Goal: Check status: Check status

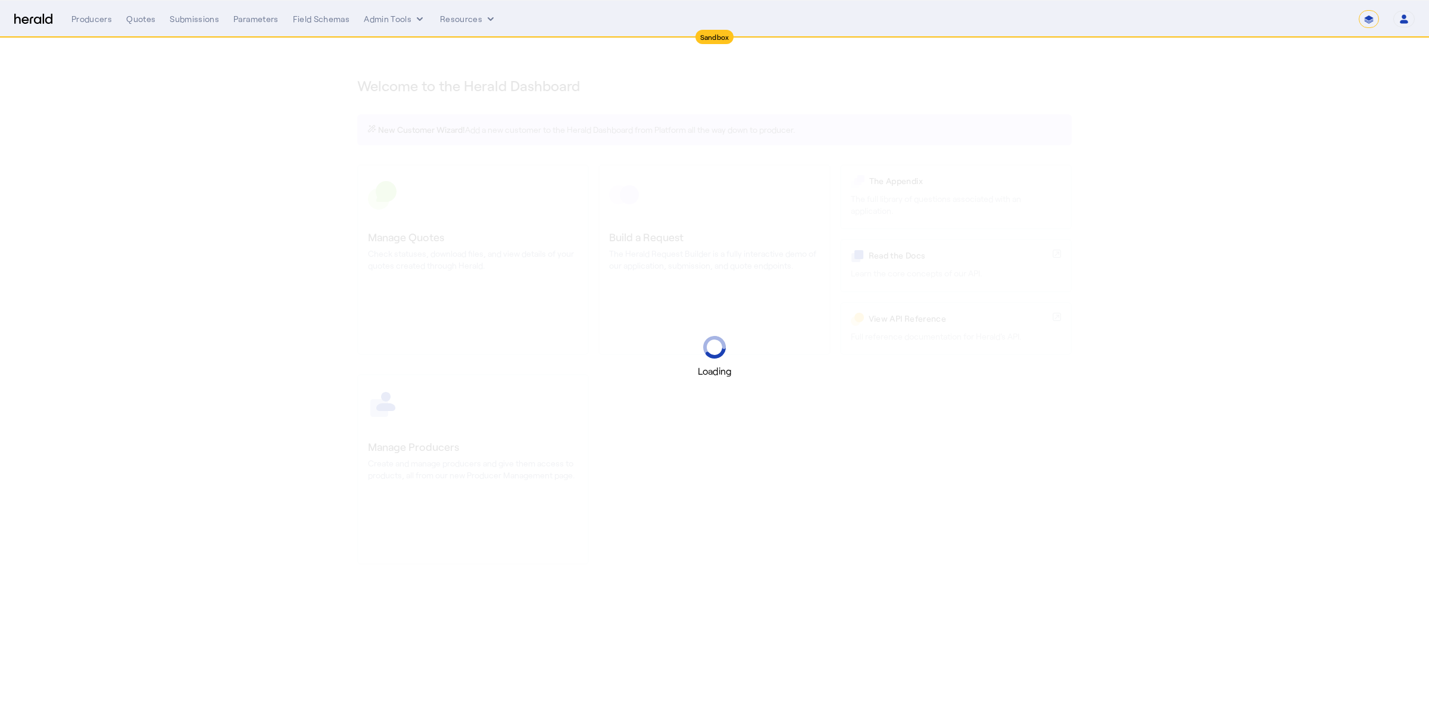
select select "*******"
select select "pfm_2v8p_herald_api"
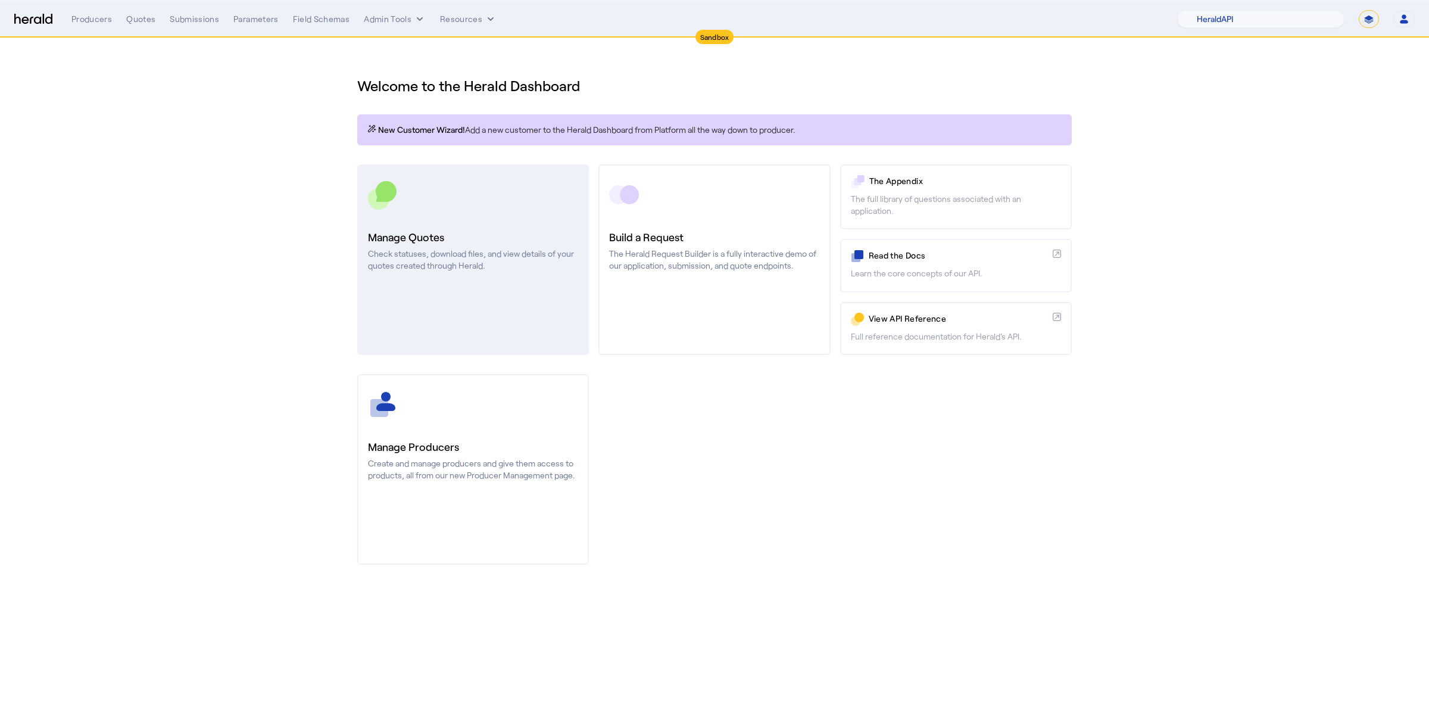
click at [564, 224] on link "Manage Quotes Check statuses, download files, and view details of your quotes c…" at bounding box center [473, 259] width 232 height 191
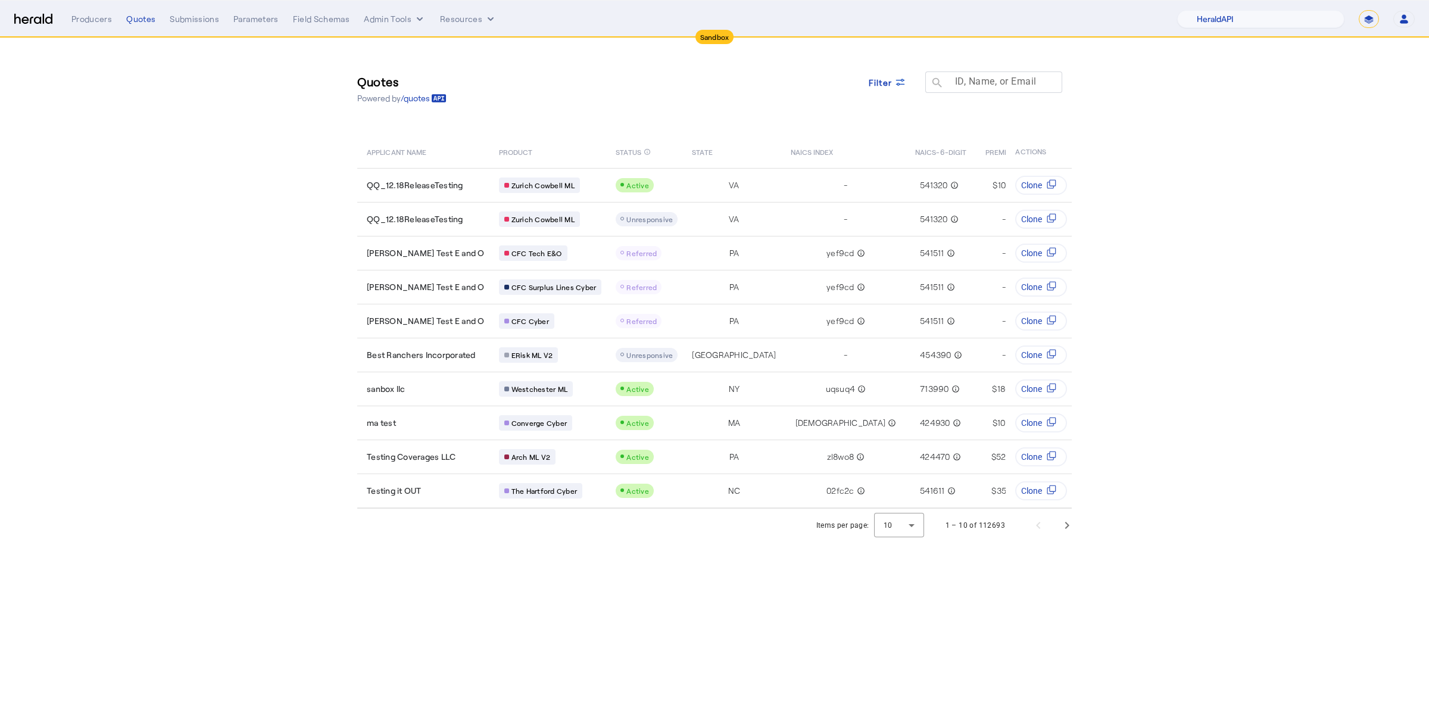
click at [986, 85] on mat-label "ID, Name, or Email" at bounding box center [996, 81] width 82 height 11
click at [986, 85] on input "ID, Name, or Email" at bounding box center [999, 81] width 107 height 14
type input "****"
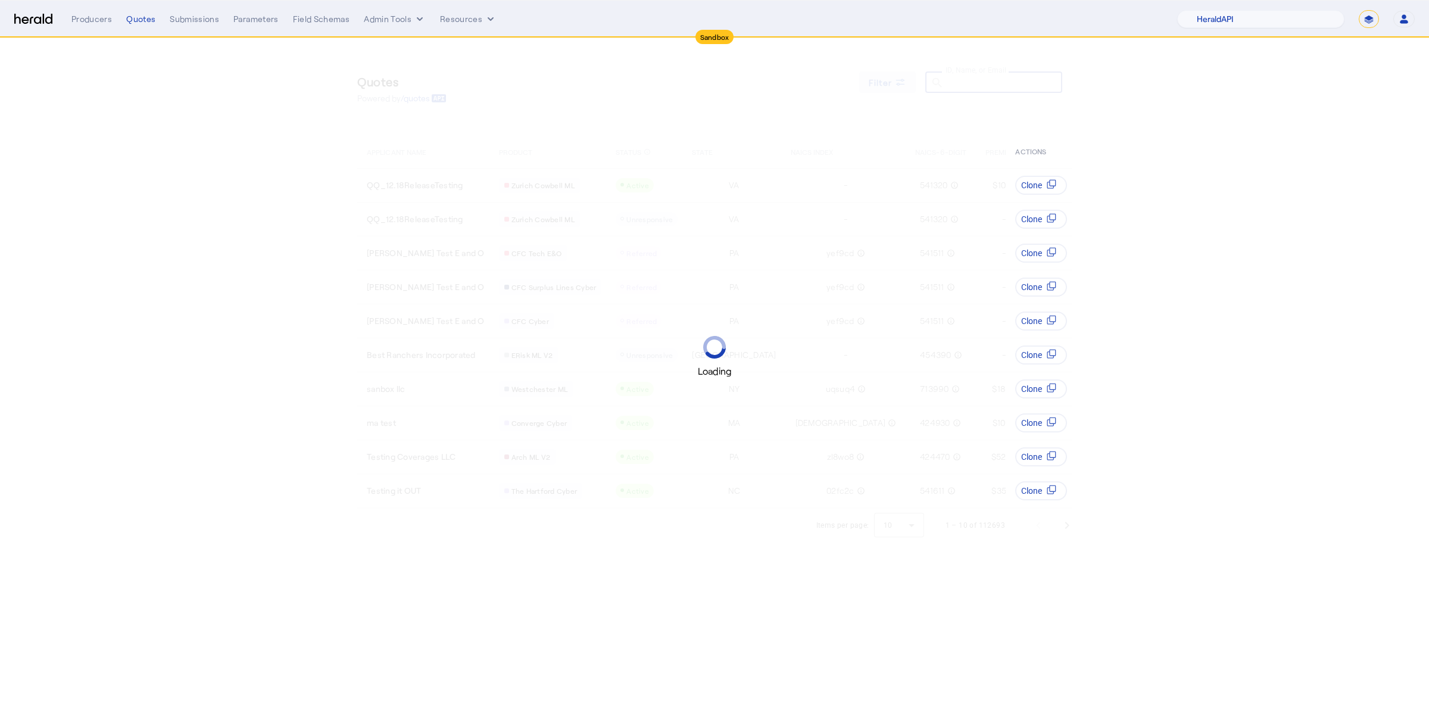
click at [876, 85] on div "Loading" at bounding box center [714, 356] width 1429 height 713
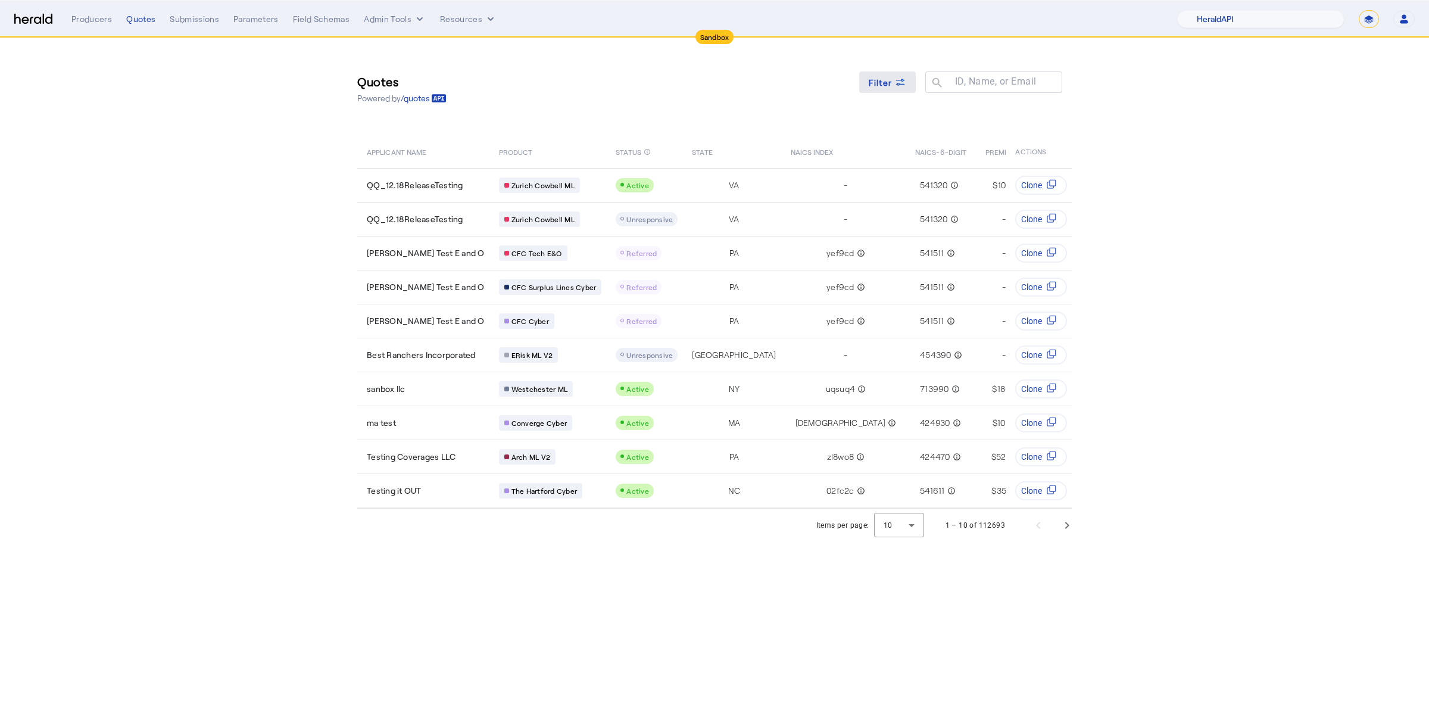
click at [890, 79] on span "Filter" at bounding box center [881, 82] width 24 height 13
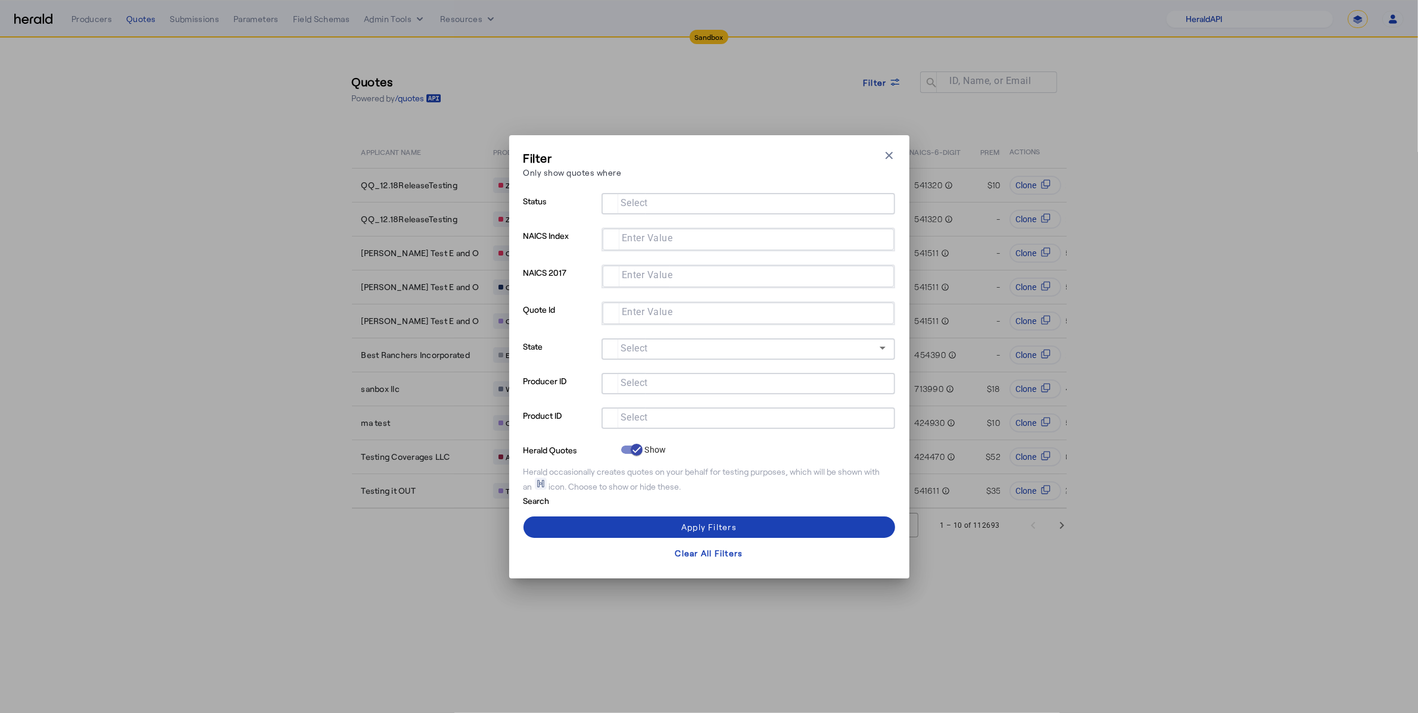
click at [700, 418] on input "Select" at bounding box center [746, 417] width 270 height 14
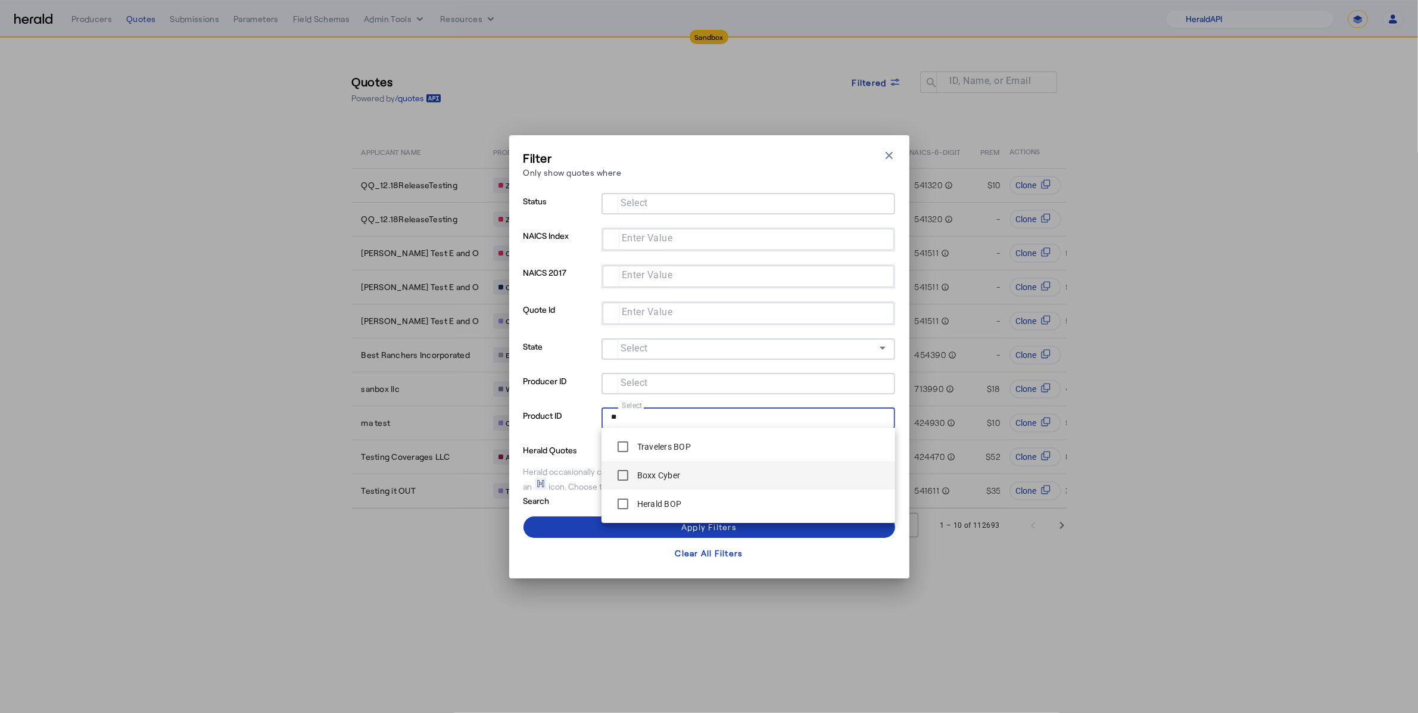
type input "**"
click at [674, 486] on div "Boxx Cyber" at bounding box center [646, 475] width 70 height 24
click at [589, 526] on span at bounding box center [710, 527] width 372 height 29
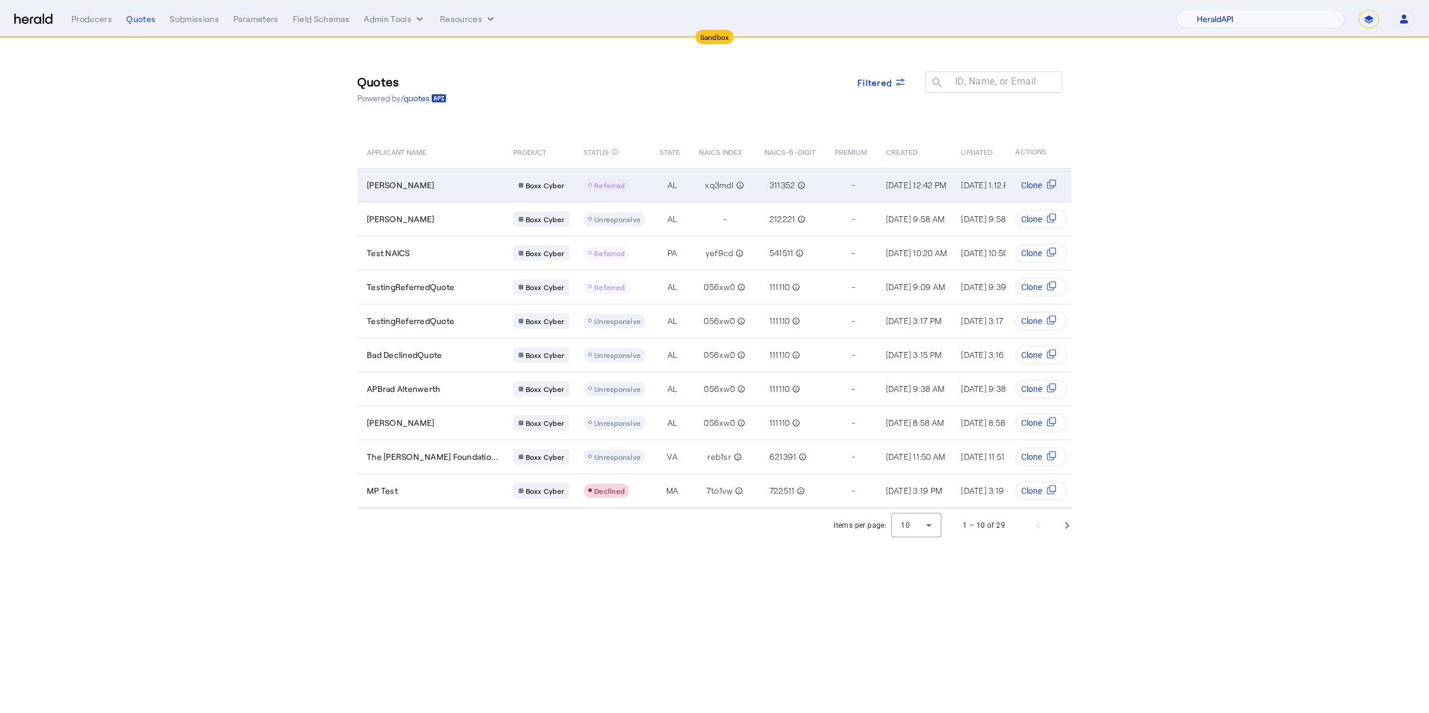
click at [462, 191] on td "[PERSON_NAME]" at bounding box center [430, 185] width 147 height 34
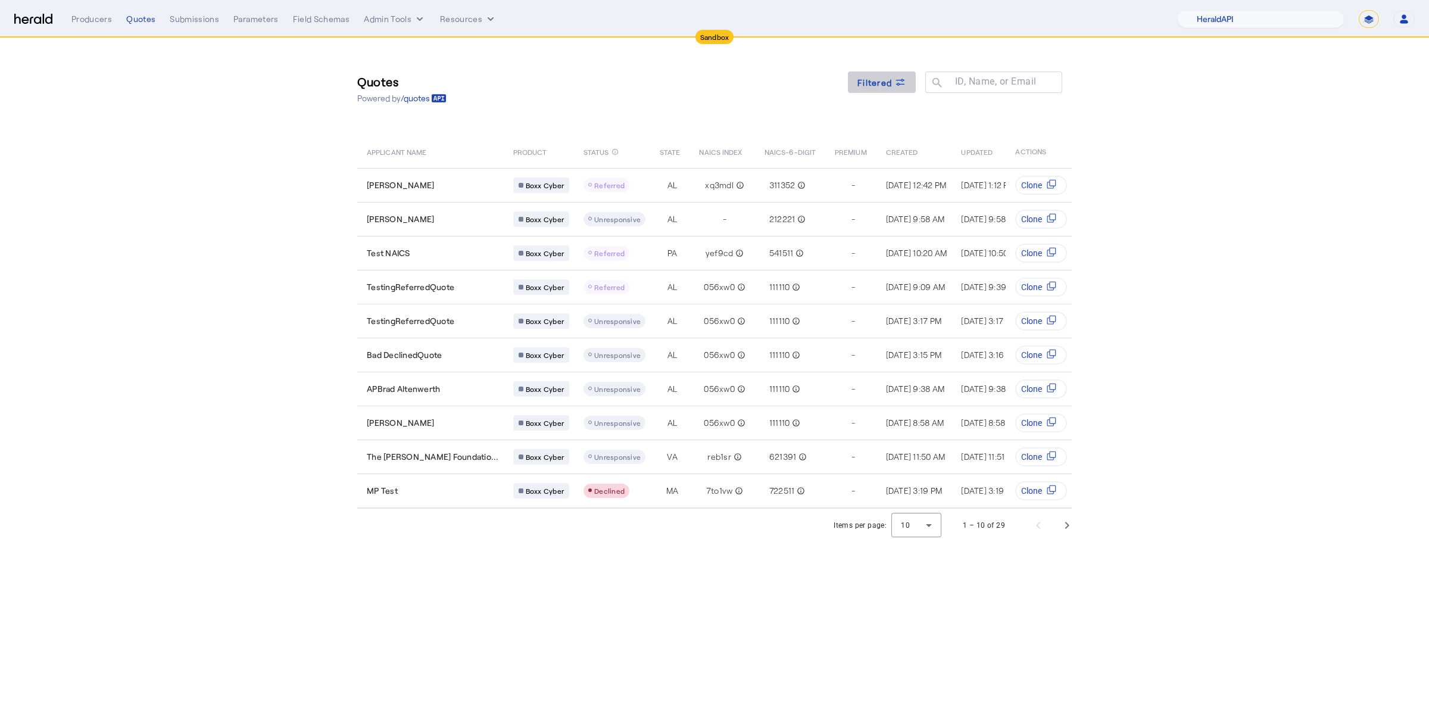
click at [870, 92] on span at bounding box center [882, 82] width 68 height 29
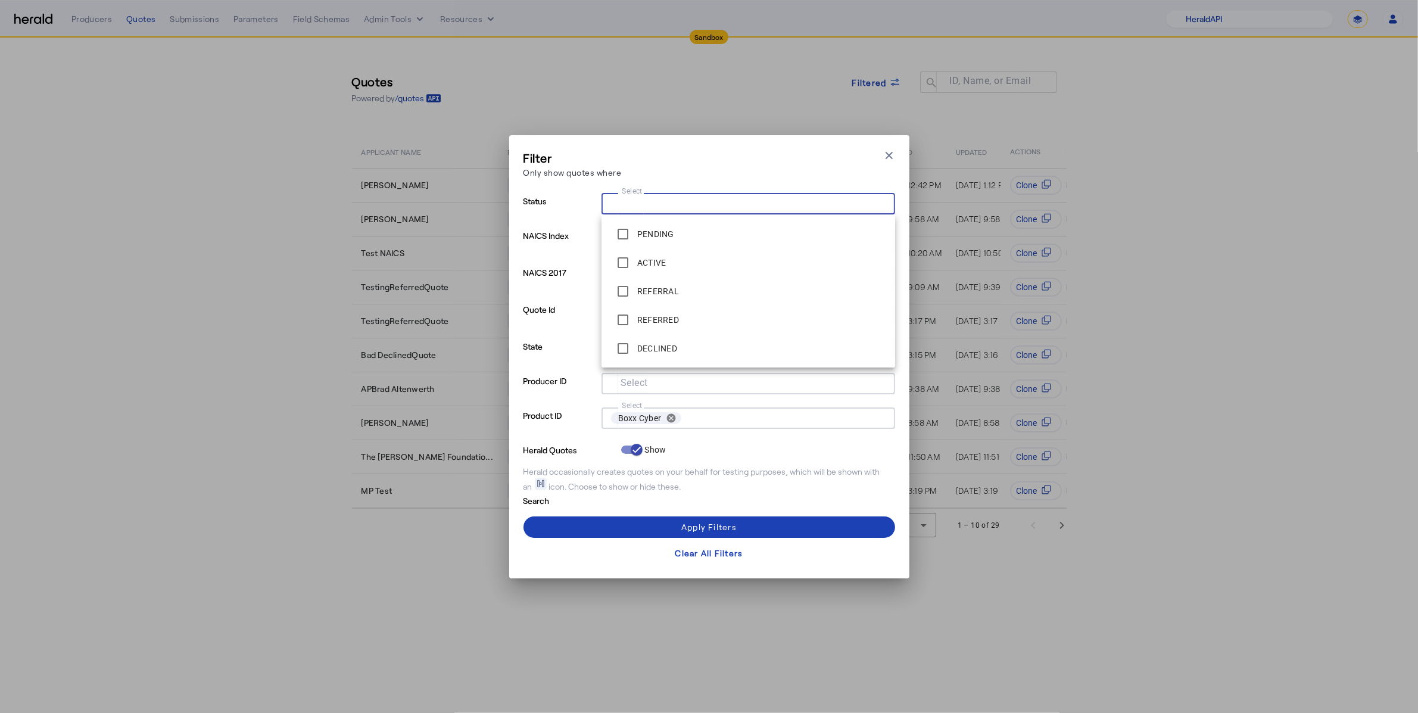
click at [758, 207] on input "Select" at bounding box center [746, 202] width 270 height 14
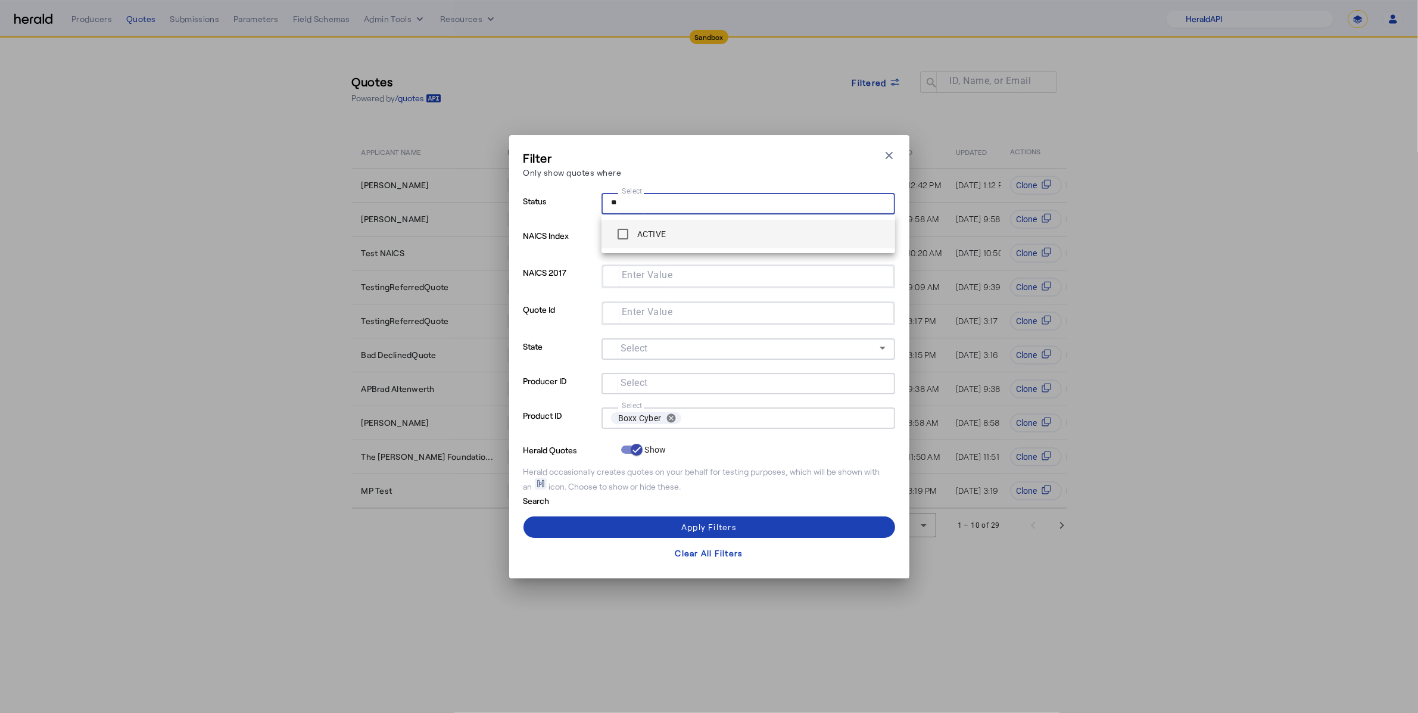
type input "**"
click at [734, 236] on span "ACTIVE" at bounding box center [748, 234] width 275 height 24
click at [693, 516] on span at bounding box center [710, 527] width 372 height 29
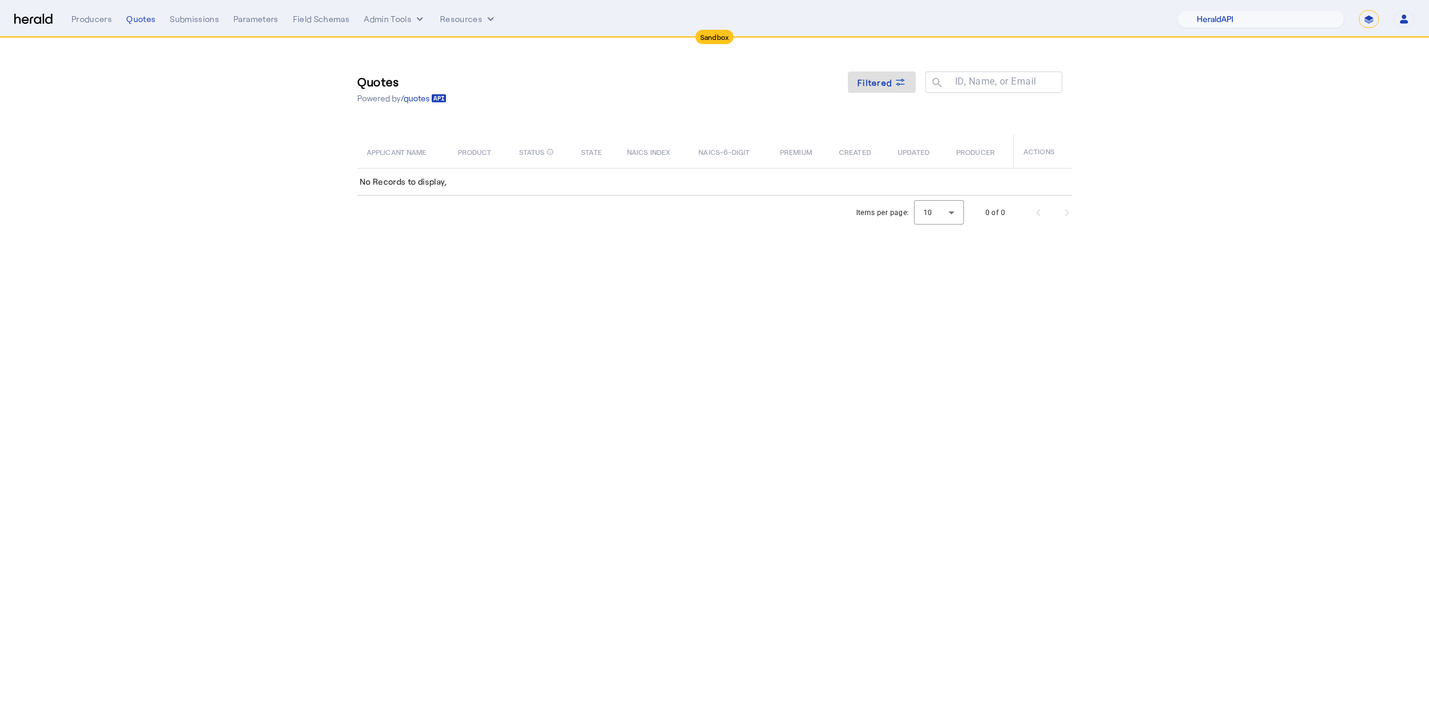
click at [1382, 17] on div "1Fort Acrisure Acturis Affinity Advisors Affinity Risk Agentero AmWins Anzen Ao…" at bounding box center [1297, 19] width 238 height 18
click at [1375, 18] on select "**********" at bounding box center [1369, 19] width 20 height 18
select select "**********"
click at [1359, 10] on select "**********" at bounding box center [1369, 19] width 20 height 18
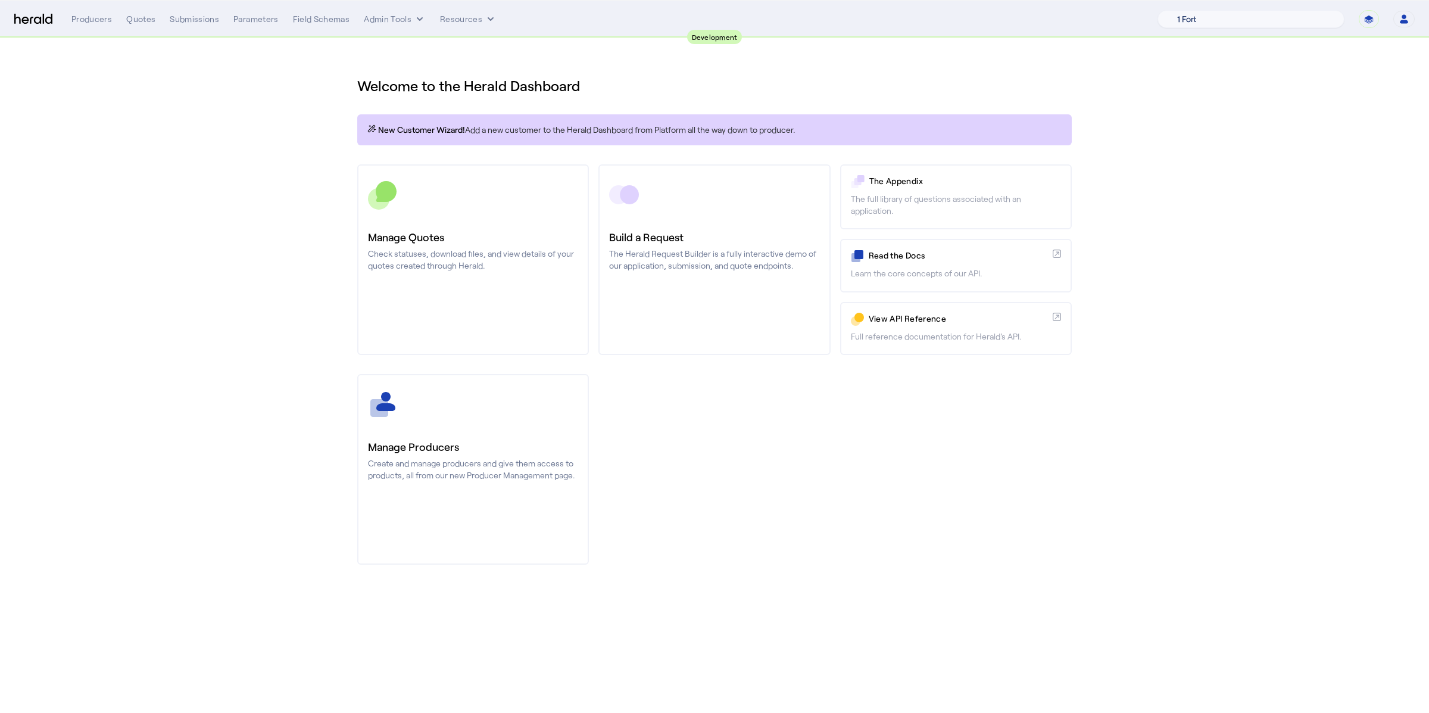
click at [1272, 20] on select "1 Fort A Demo Platform A New Platform Test Bam Batch Test Platform Beep Beep Bo…" at bounding box center [1251, 19] width 187 height 18
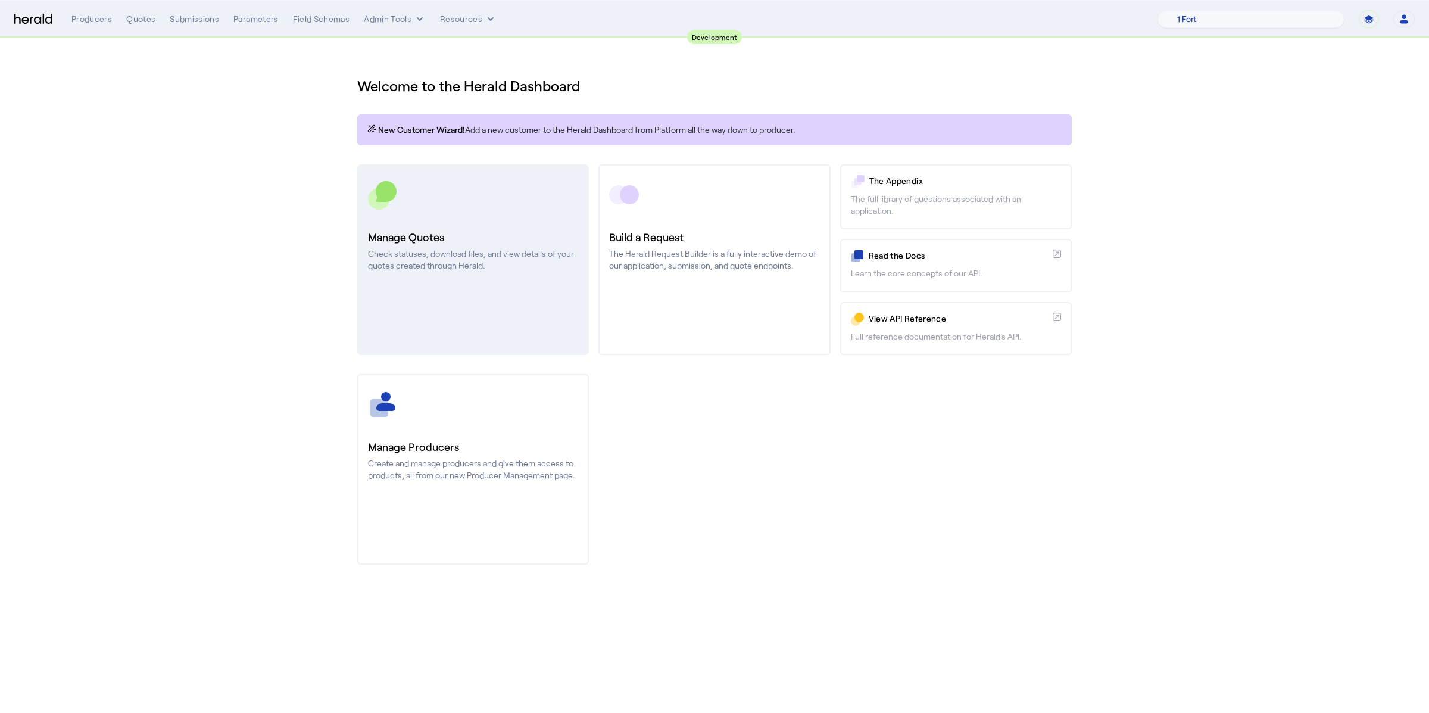
click at [509, 275] on link "Manage Quotes Check statuses, download files, and view details of your quotes c…" at bounding box center [473, 259] width 232 height 191
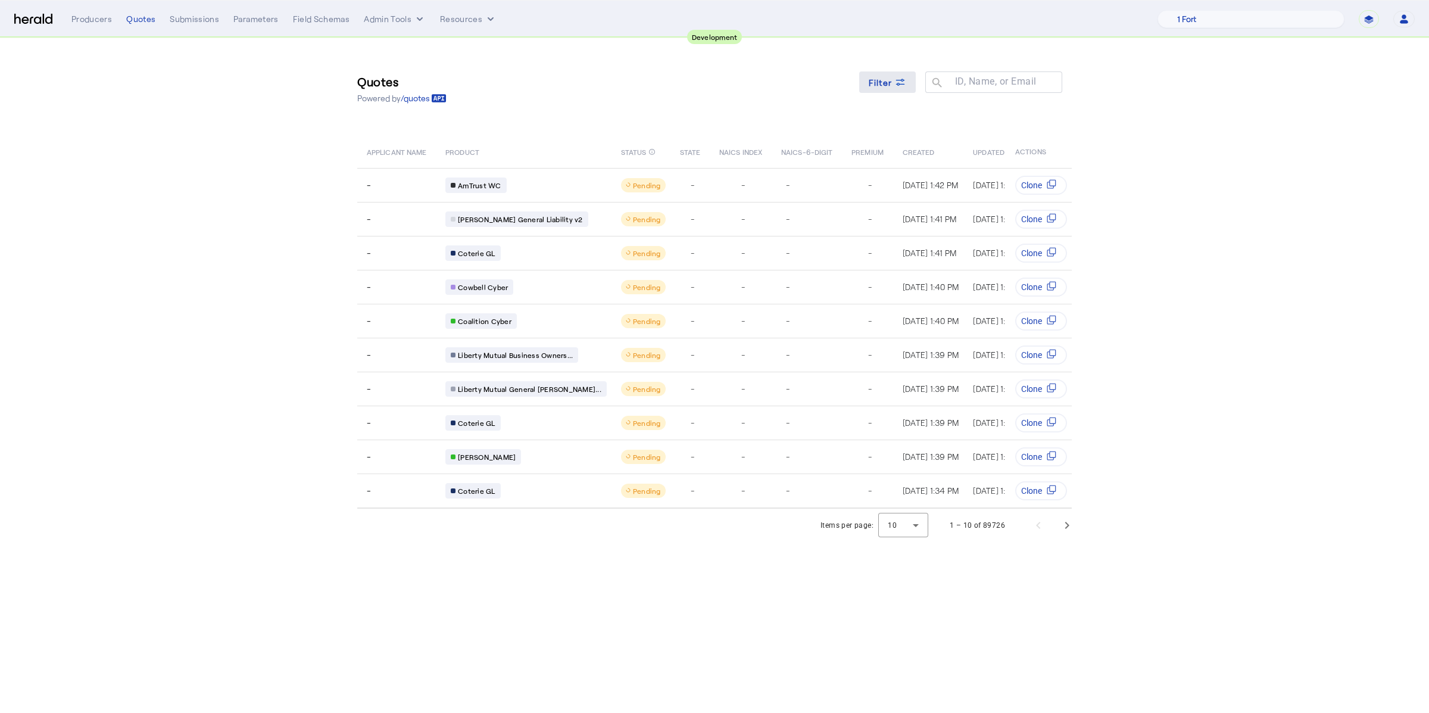
click at [869, 77] on span "Filter" at bounding box center [881, 82] width 24 height 13
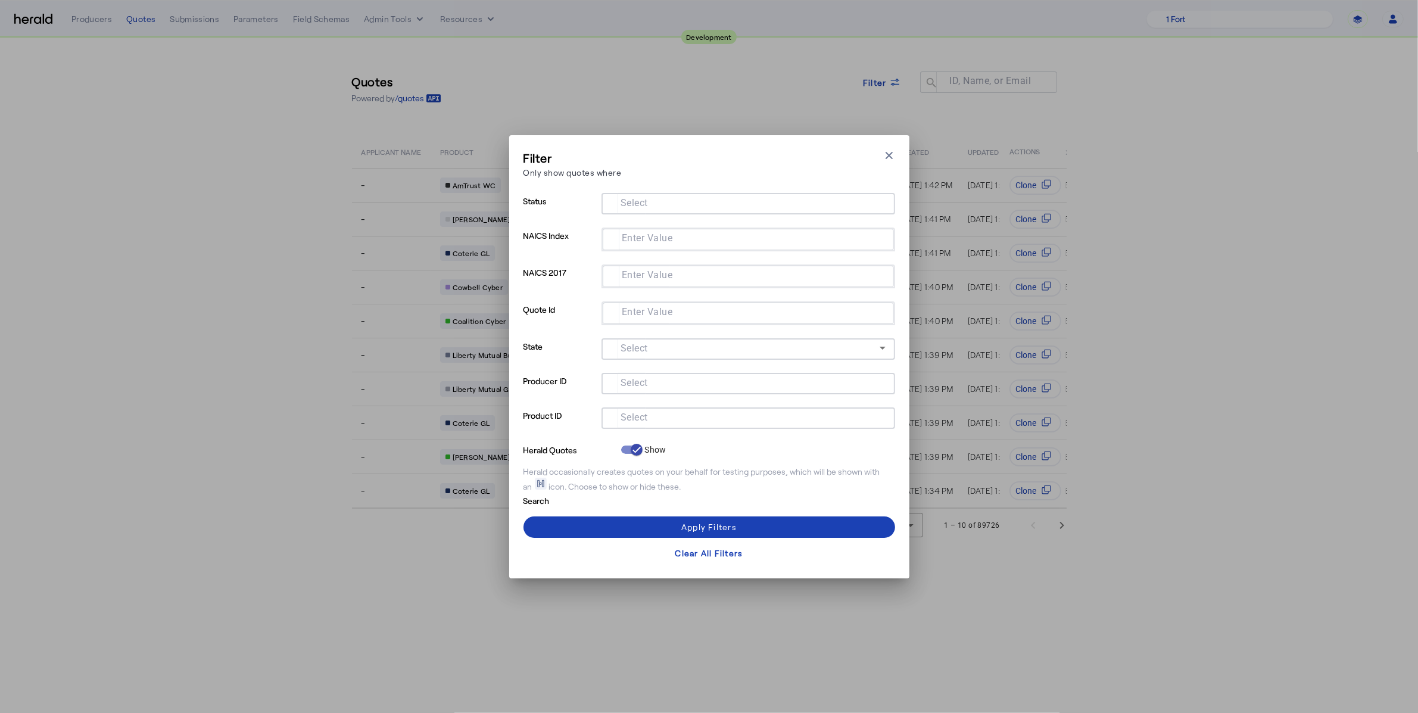
click at [706, 410] on input "Select" at bounding box center [746, 417] width 270 height 14
type input "***"
click at [672, 454] on div "Boxx Cyber" at bounding box center [646, 447] width 70 height 24
click at [601, 527] on span at bounding box center [710, 527] width 372 height 29
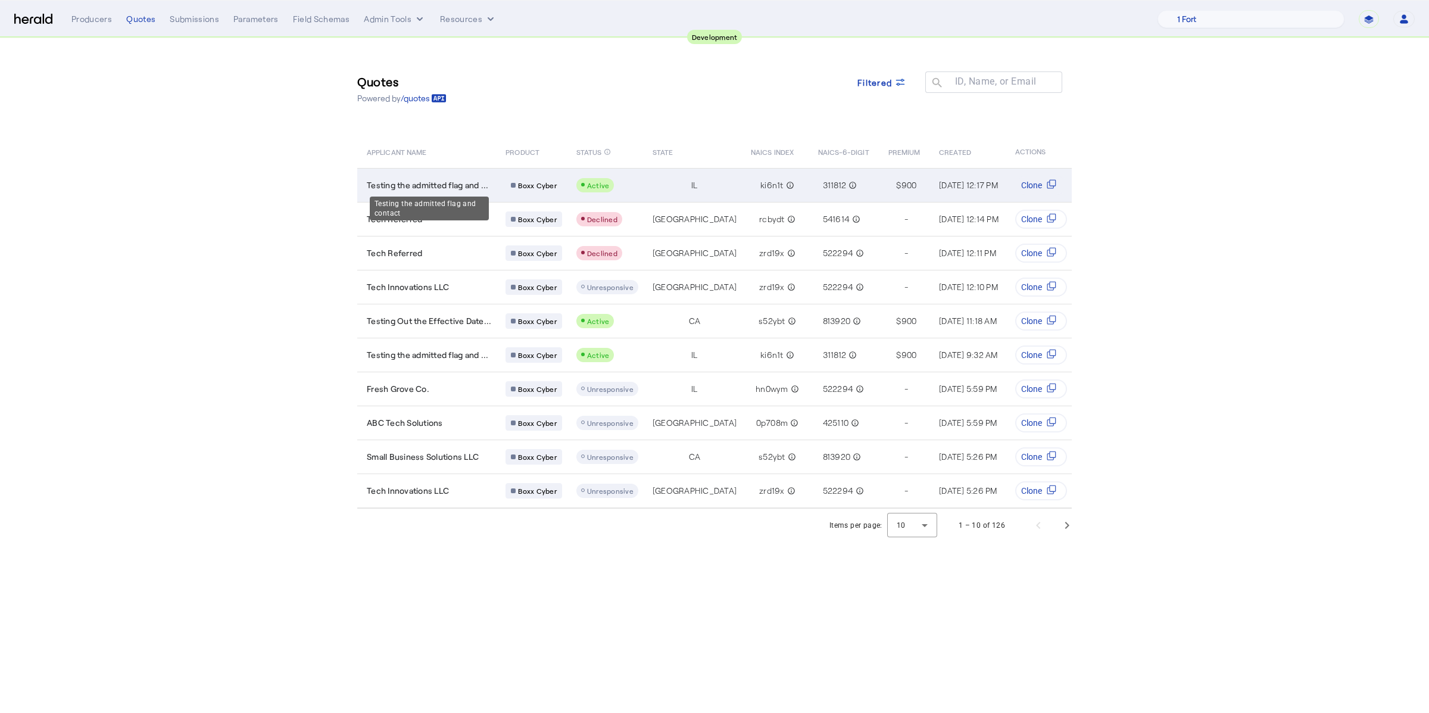
click at [469, 184] on span "Testing the admitted flag and ..." at bounding box center [428, 185] width 122 height 12
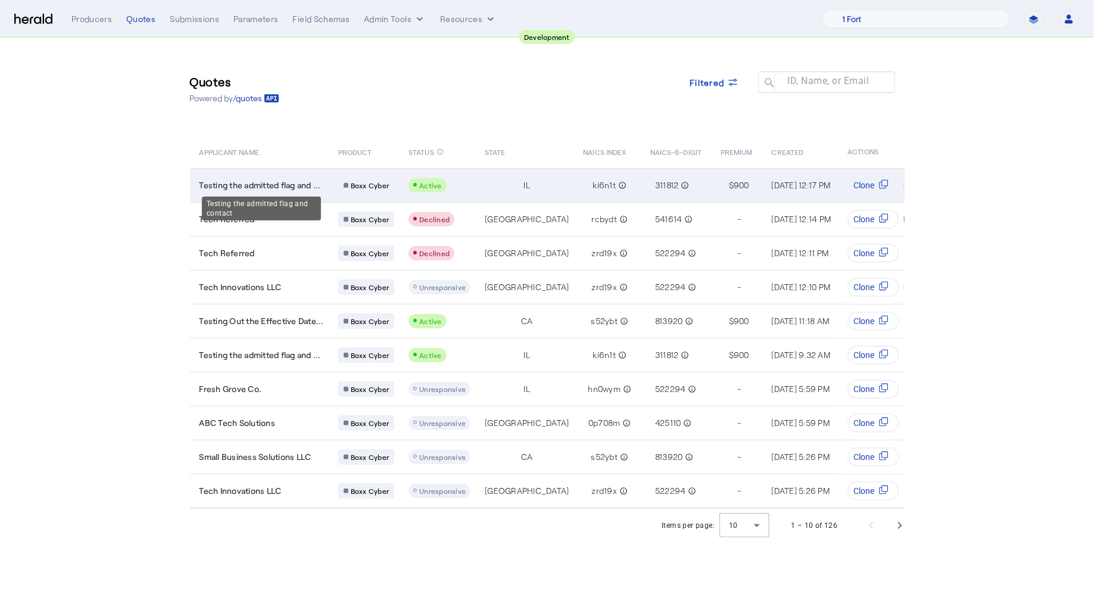
click at [310, 185] on span "Testing the admitted flag and ..." at bounding box center [261, 185] width 122 height 12
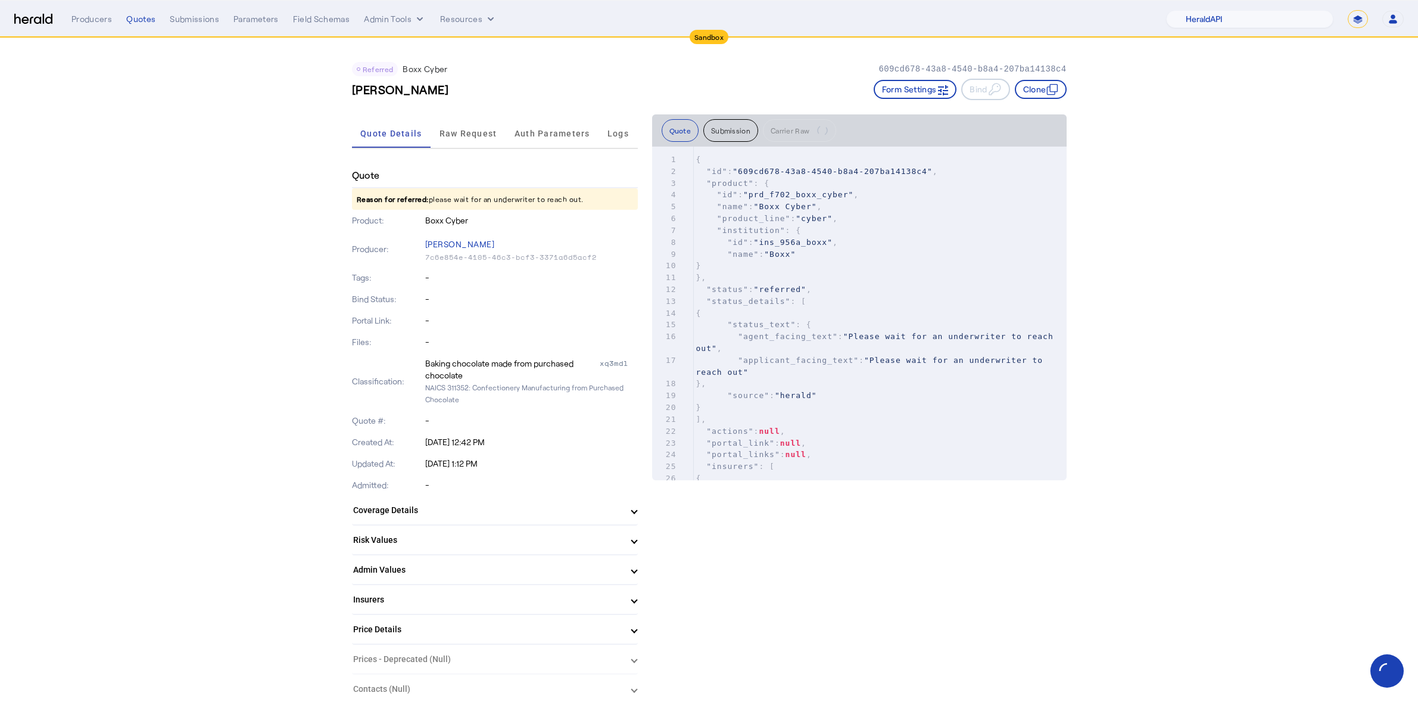
select select "pfm_2v8p_herald_api"
select select "*******"
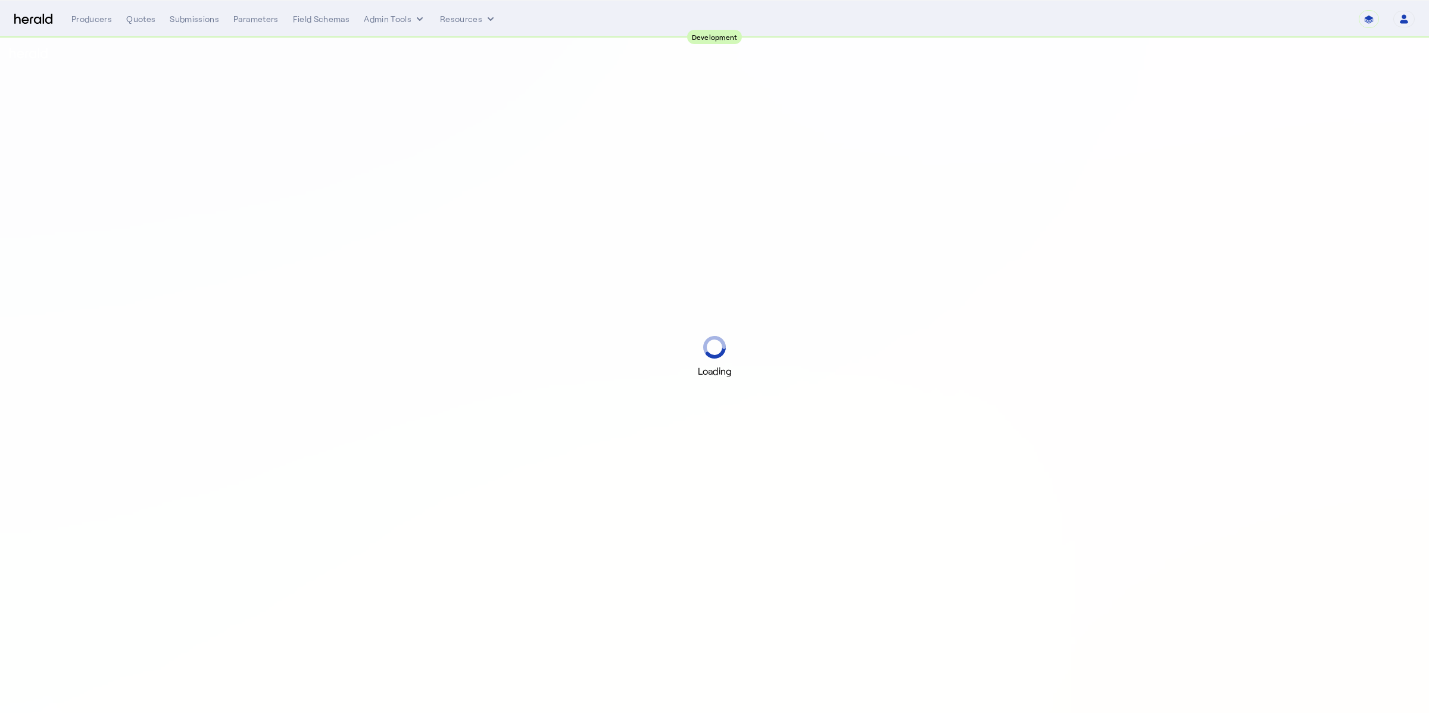
select select "pfm_2v8p_herald_api"
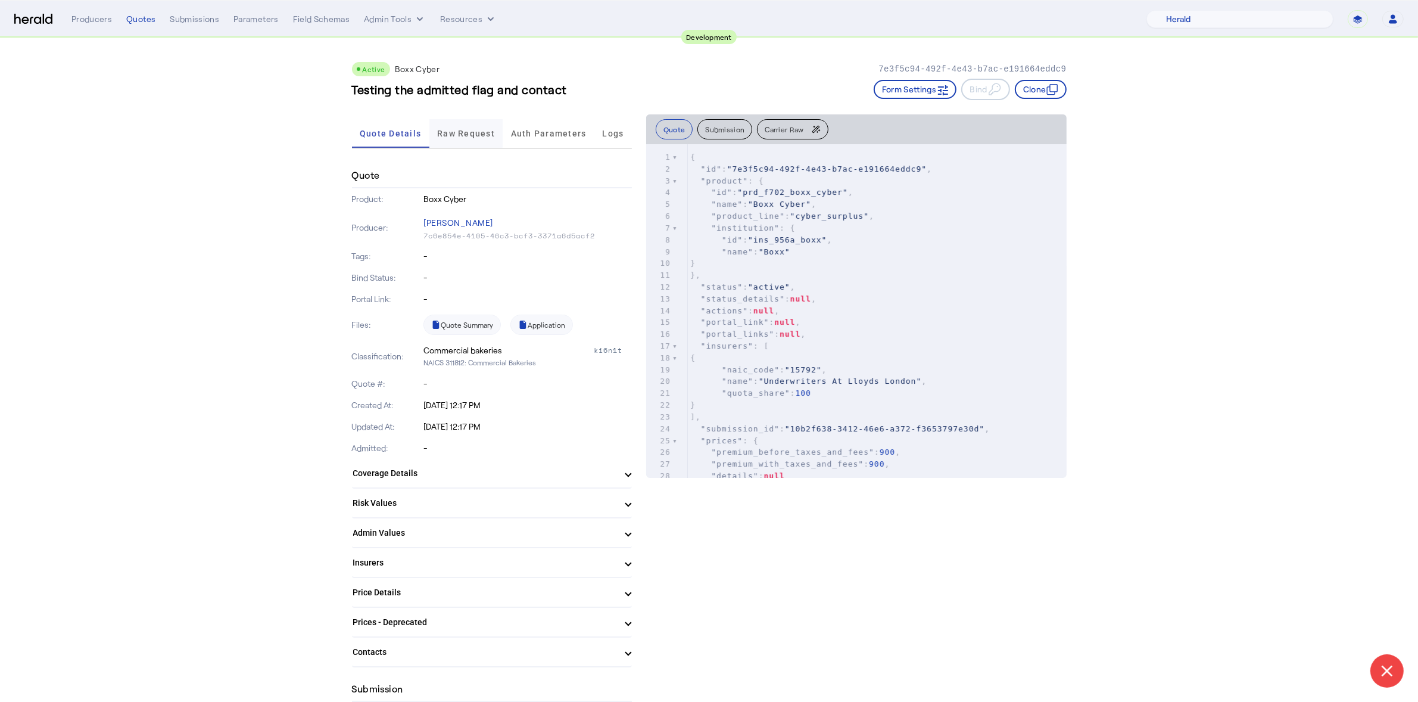
click at [479, 122] on span "Raw Request" at bounding box center [466, 133] width 58 height 29
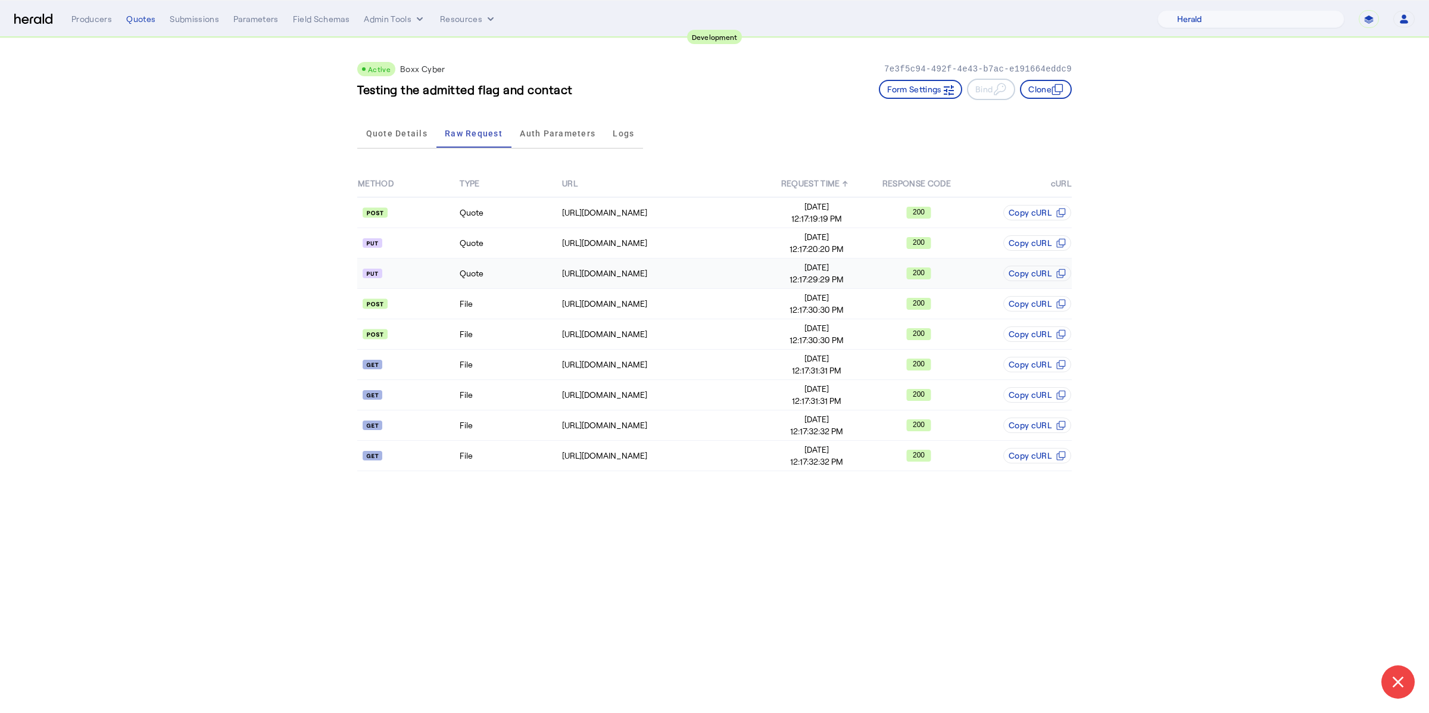
click at [538, 266] on td "Quote" at bounding box center [510, 273] width 102 height 30
click at [580, 218] on td "https://cauat-mkt-api-piboxx.boxxinsurance.com/broker/api/v1/cognito/authentica…" at bounding box center [664, 212] width 204 height 31
click at [579, 238] on div "https://cauat-mkt-api-piboxx.boxxinsurance.com/broker/api/v1/submission/b755ada…" at bounding box center [663, 243] width 203 height 12
click at [411, 139] on span "Quote Details" at bounding box center [396, 133] width 61 height 29
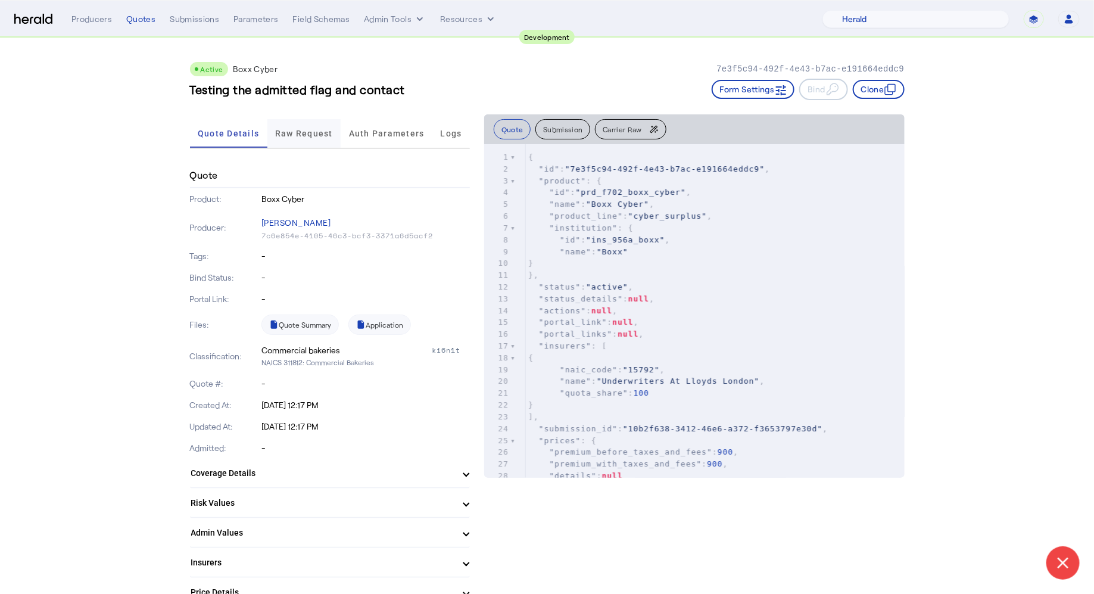
click at [294, 129] on span "Raw Request" at bounding box center [304, 133] width 58 height 8
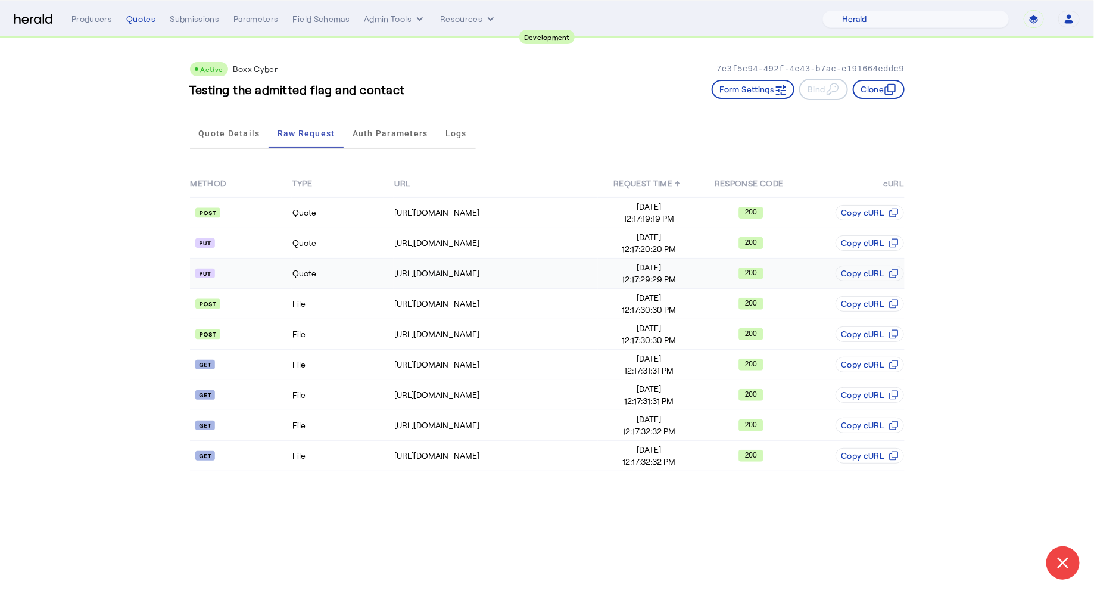
click at [349, 275] on td "Quote" at bounding box center [343, 273] width 102 height 30
click at [340, 305] on td "File" at bounding box center [343, 304] width 102 height 30
click at [370, 240] on td "Quote" at bounding box center [343, 243] width 102 height 30
click at [250, 131] on span "Quote Details" at bounding box center [228, 133] width 61 height 8
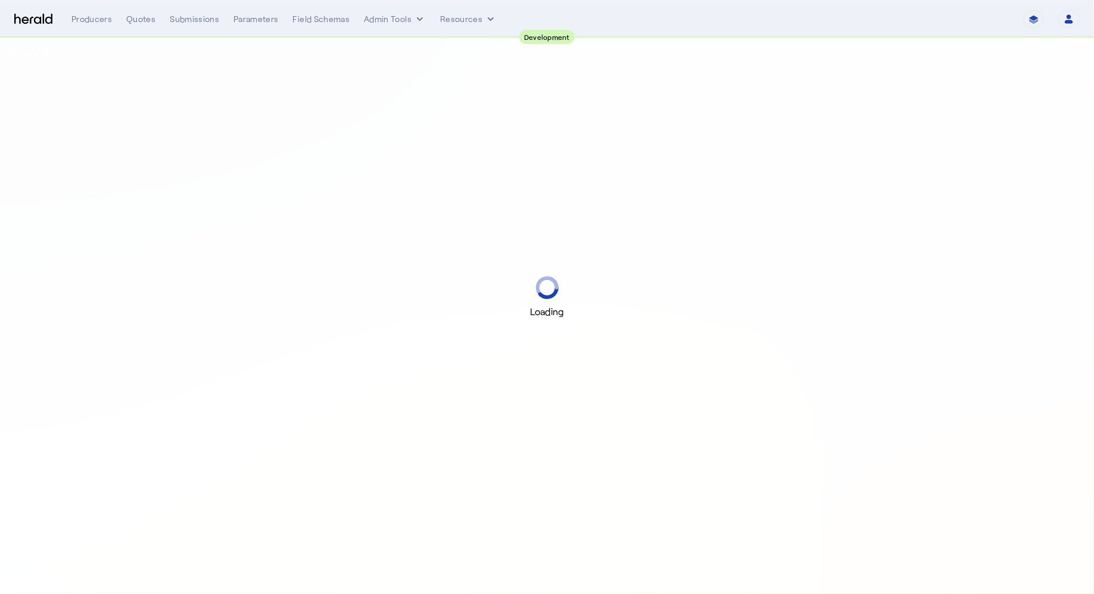
select select "pfm_2v8p_herald_api"
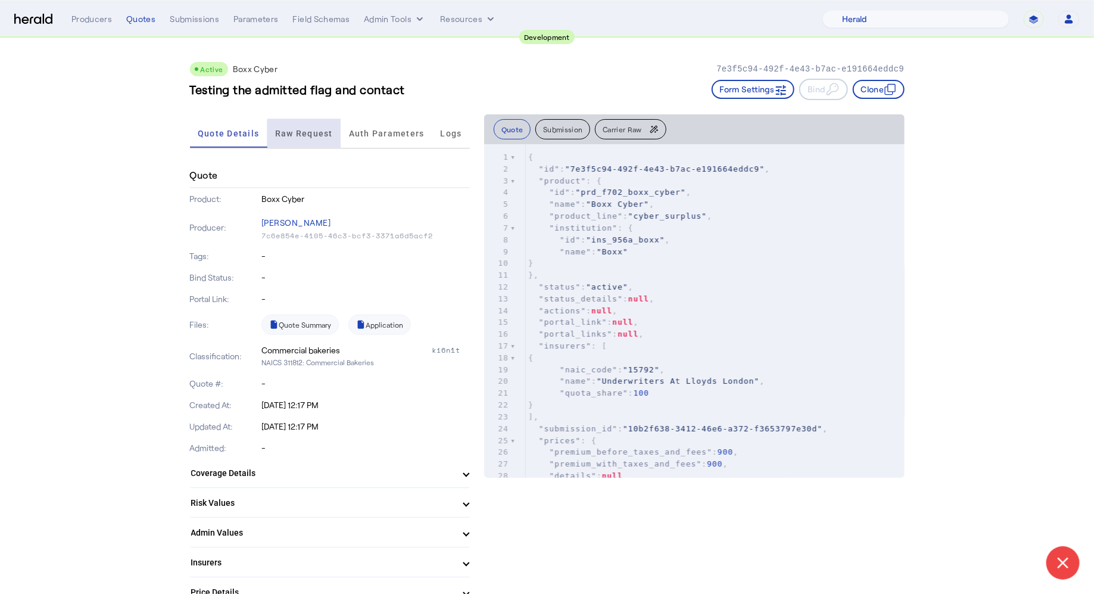
click at [319, 135] on span "Raw Request" at bounding box center [304, 133] width 58 height 8
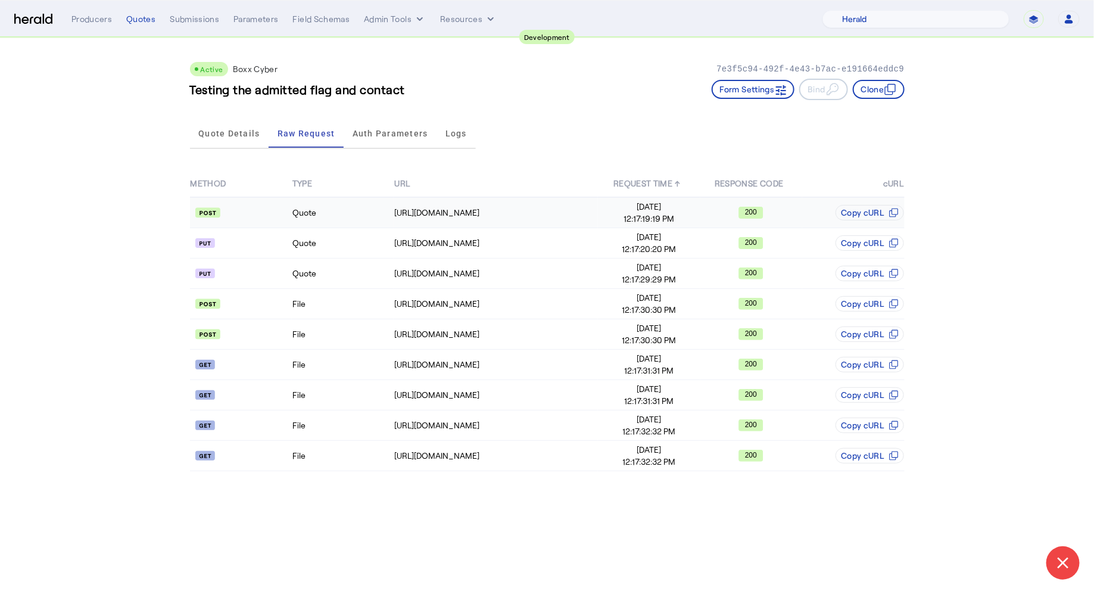
click at [251, 205] on td at bounding box center [241, 212] width 102 height 31
click at [338, 207] on td "Quote" at bounding box center [343, 212] width 102 height 31
click at [367, 232] on td "Quote" at bounding box center [343, 243] width 102 height 30
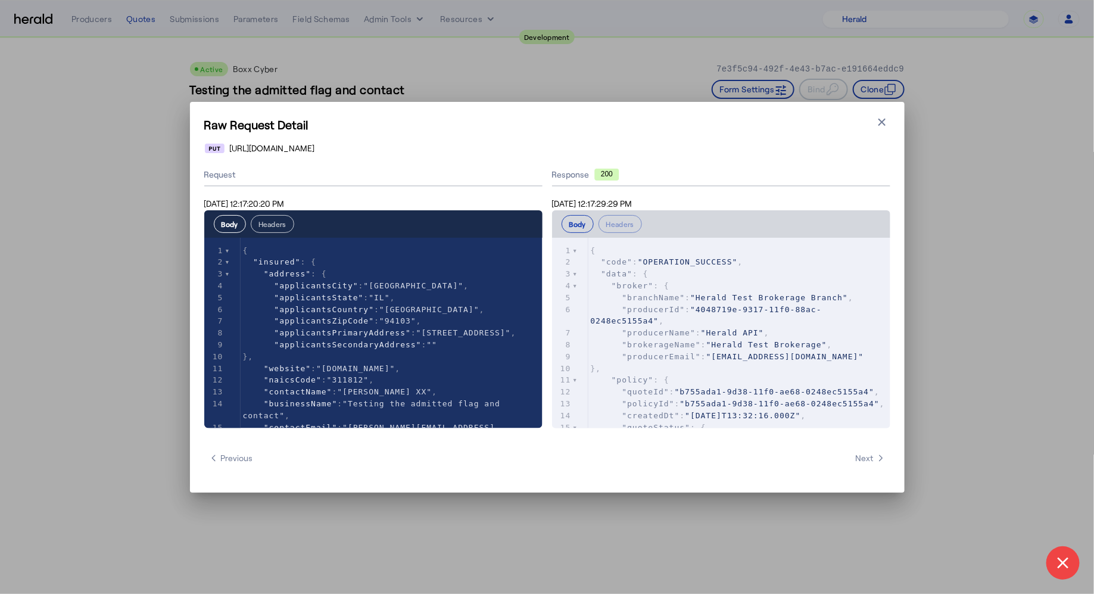
click at [279, 228] on button "Headers" at bounding box center [272, 224] width 43 height 18
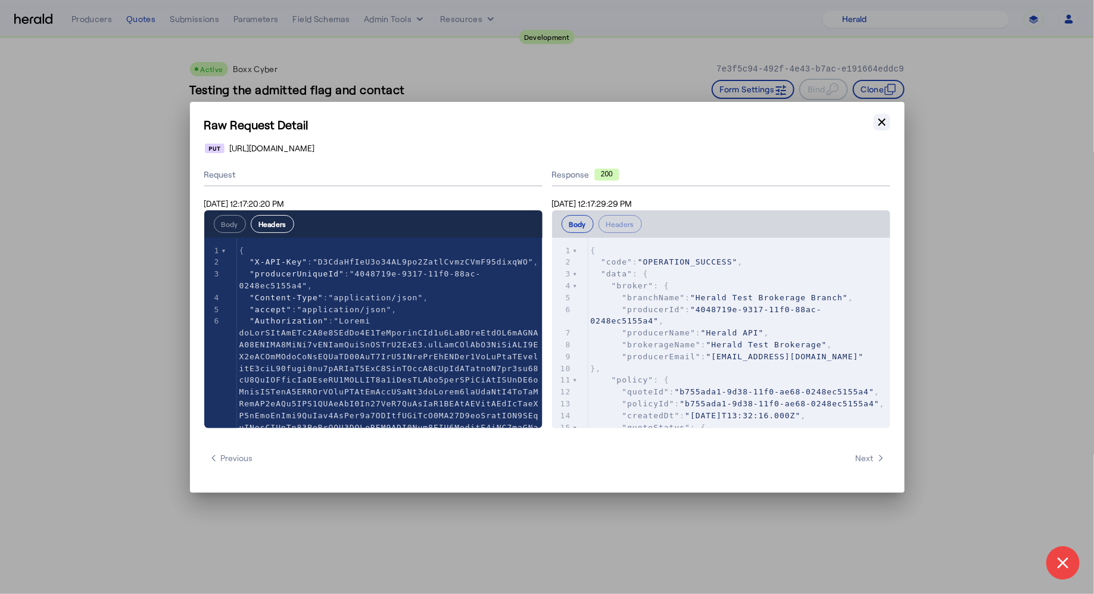
click at [874, 119] on button "Close modal" at bounding box center [882, 122] width 17 height 17
